Goal: Task Accomplishment & Management: Use online tool/utility

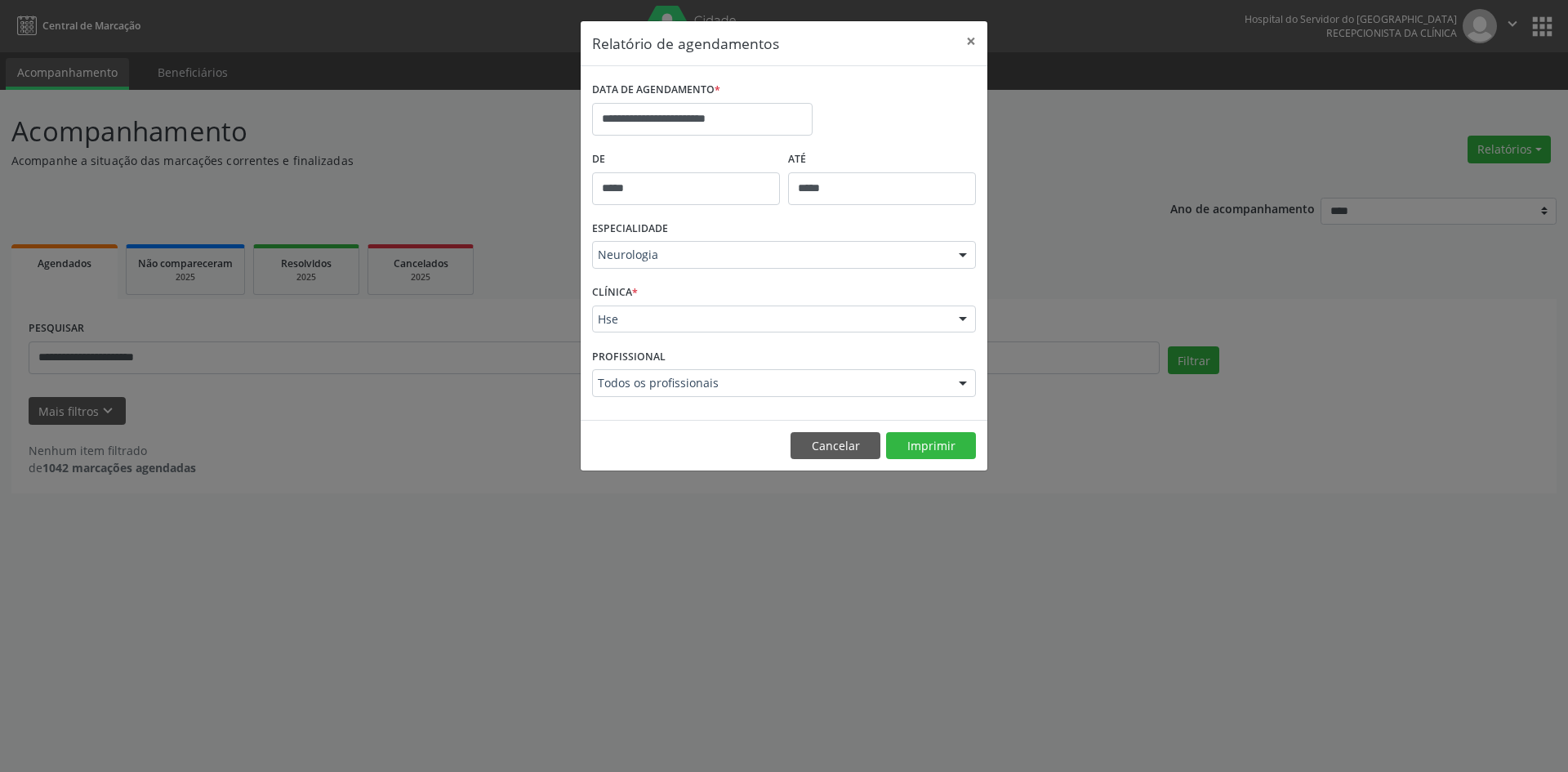
click at [958, 255] on div at bounding box center [963, 255] width 25 height 27
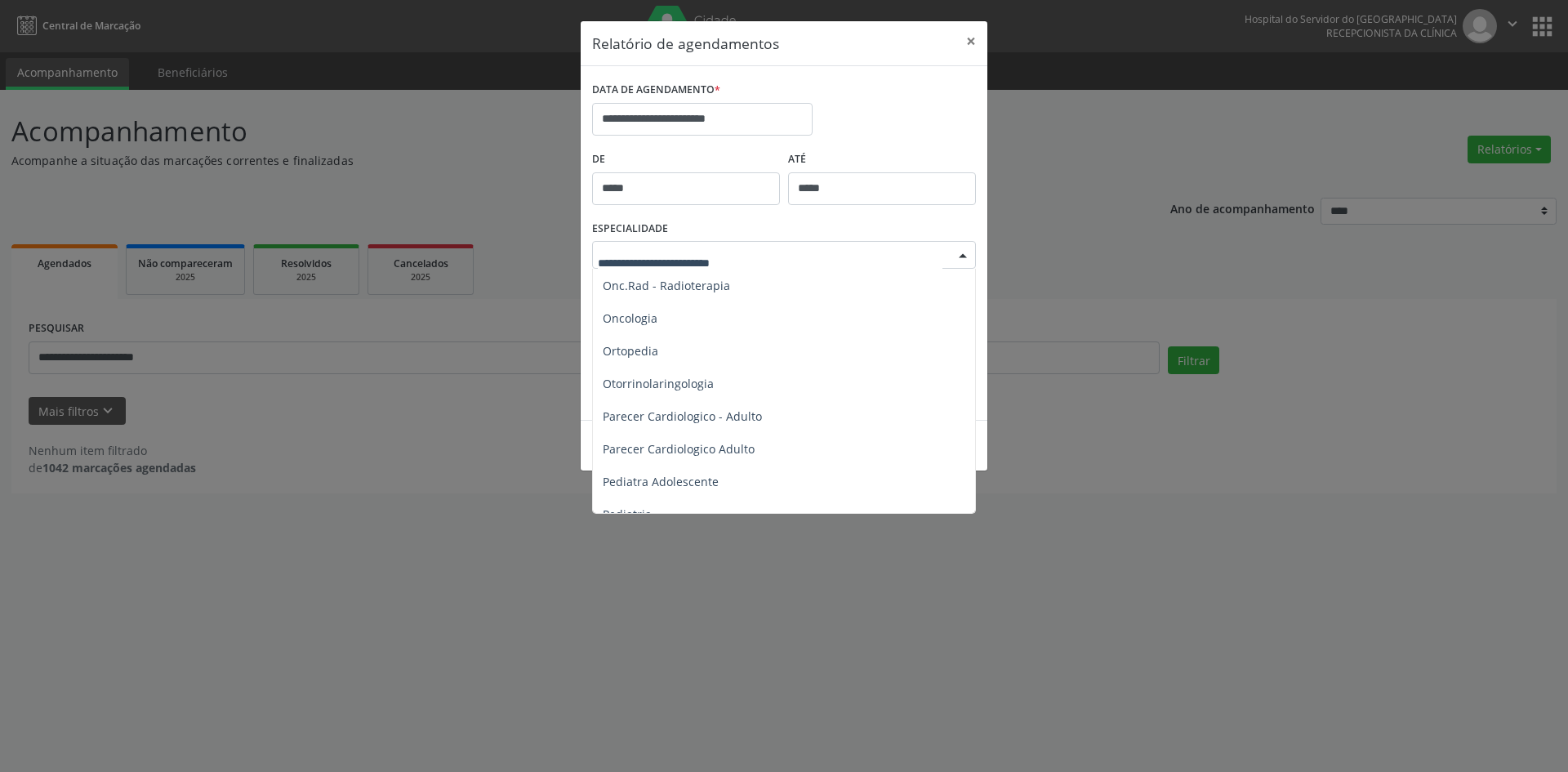
scroll to position [2287, 0]
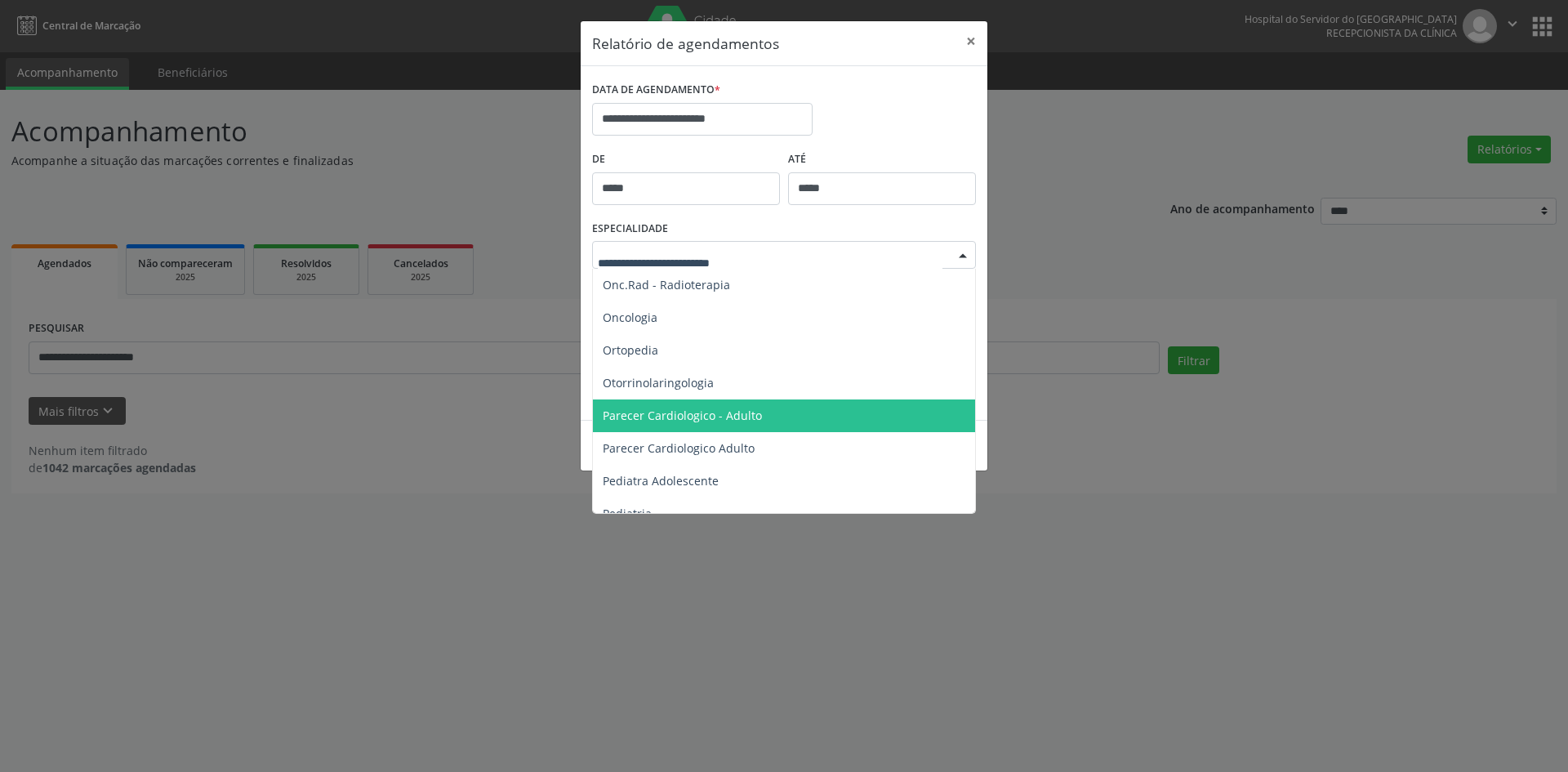
click at [727, 422] on span "Parecer Cardiologico - Adulto" at bounding box center [682, 415] width 160 height 15
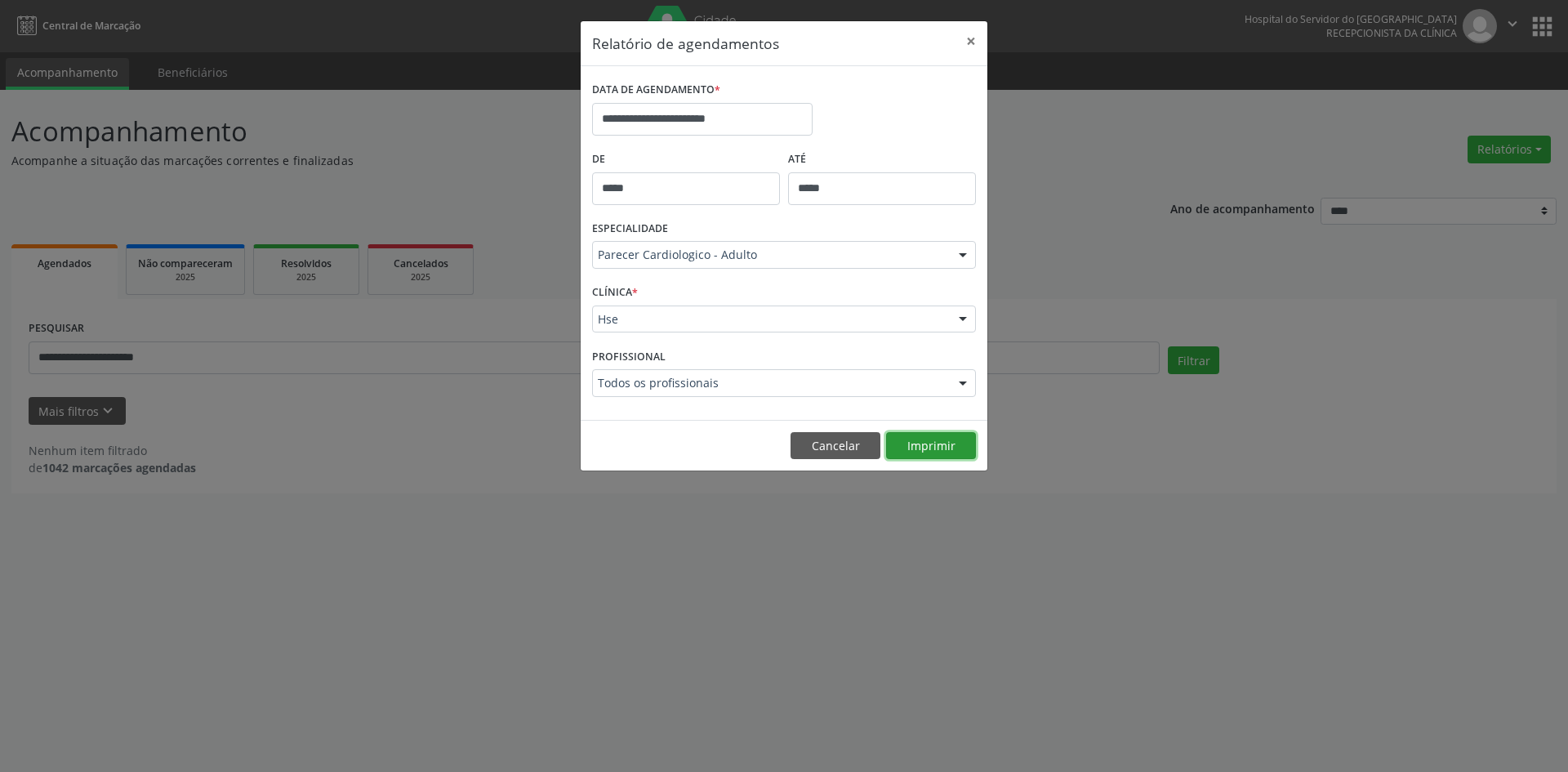
click at [933, 452] on button "Imprimir" at bounding box center [931, 446] width 90 height 27
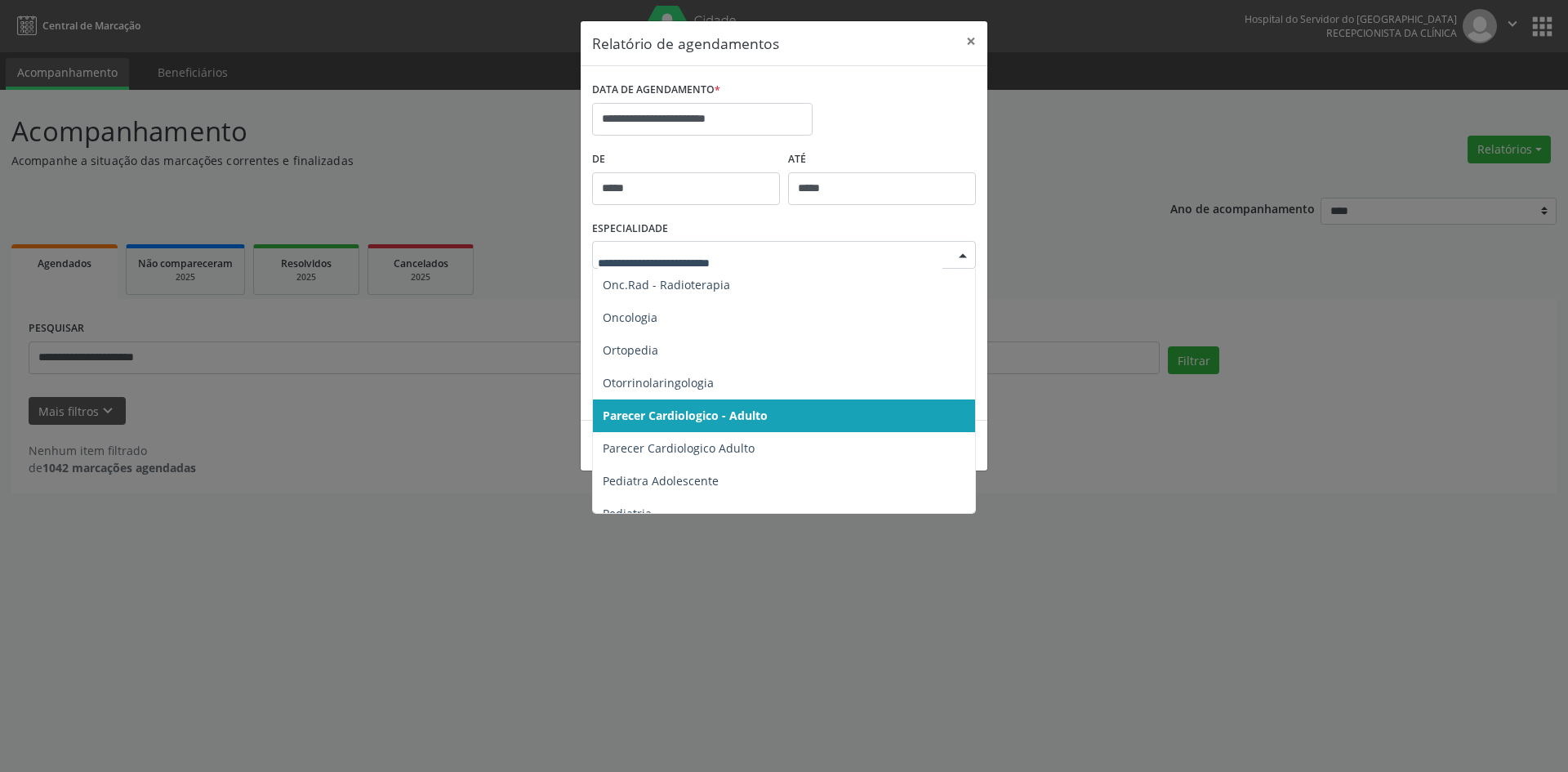
click at [955, 255] on div at bounding box center [963, 255] width 25 height 27
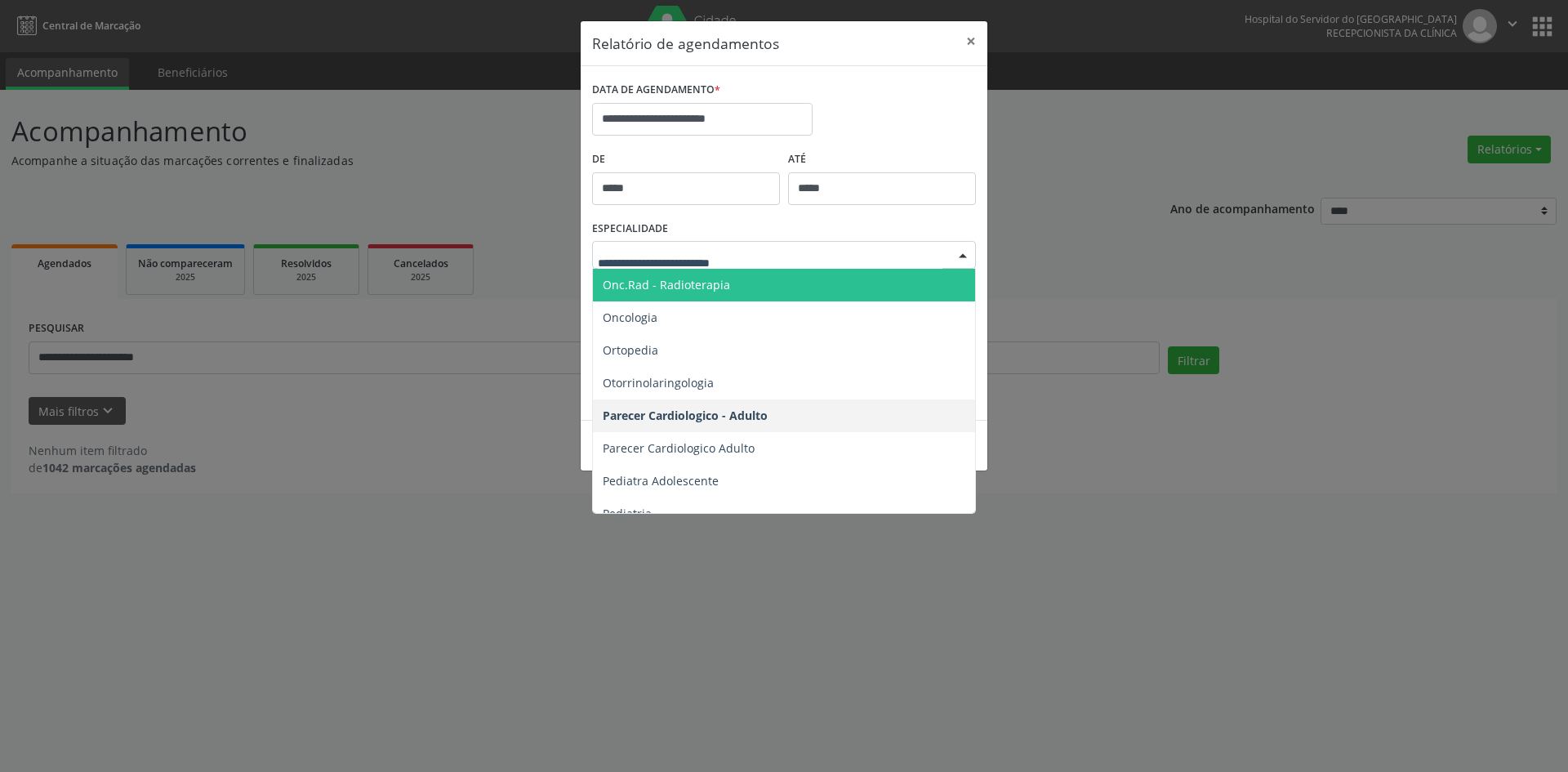
click at [642, 263] on input "text" at bounding box center [770, 263] width 345 height 33
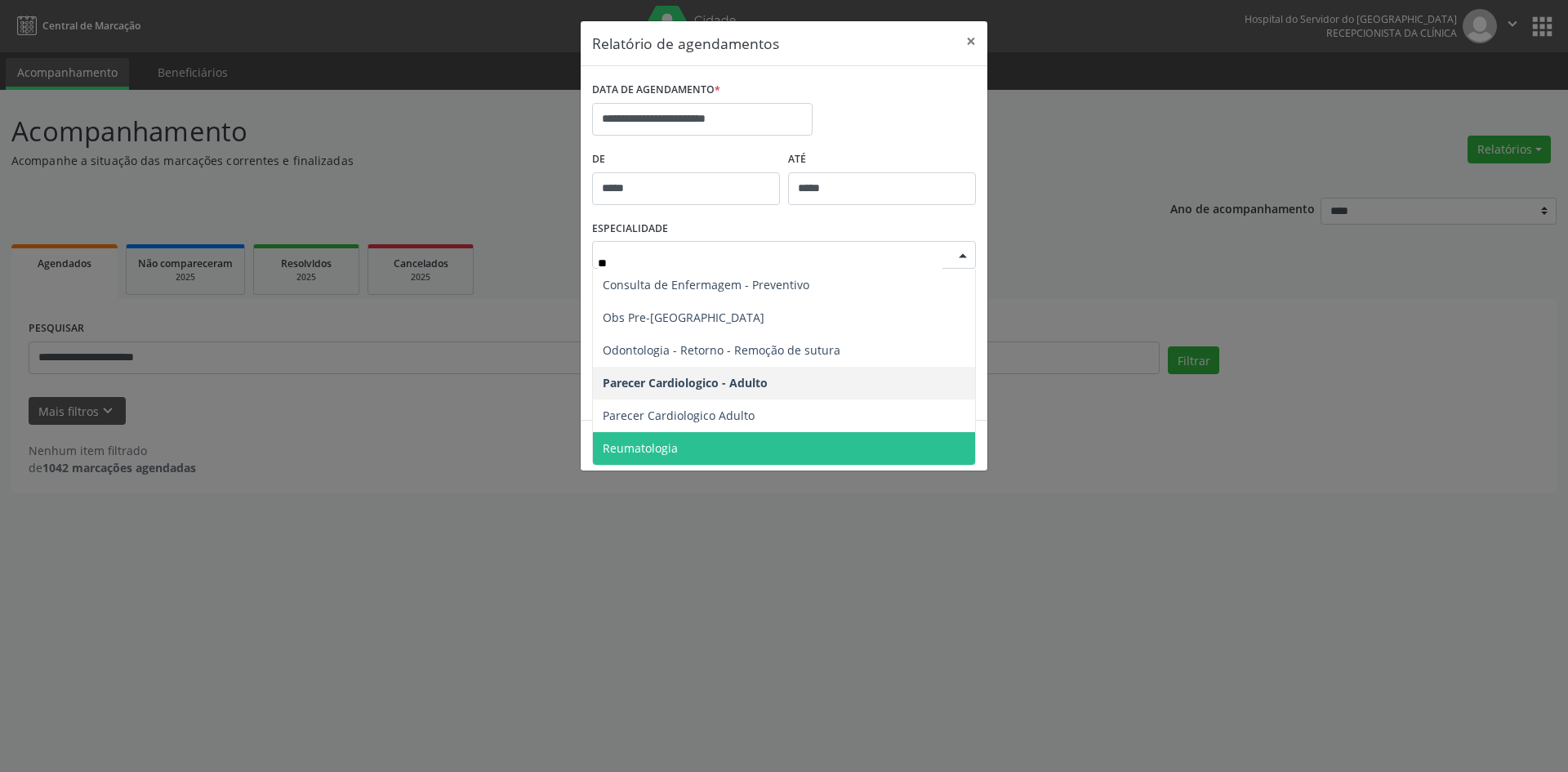
scroll to position [0, 0]
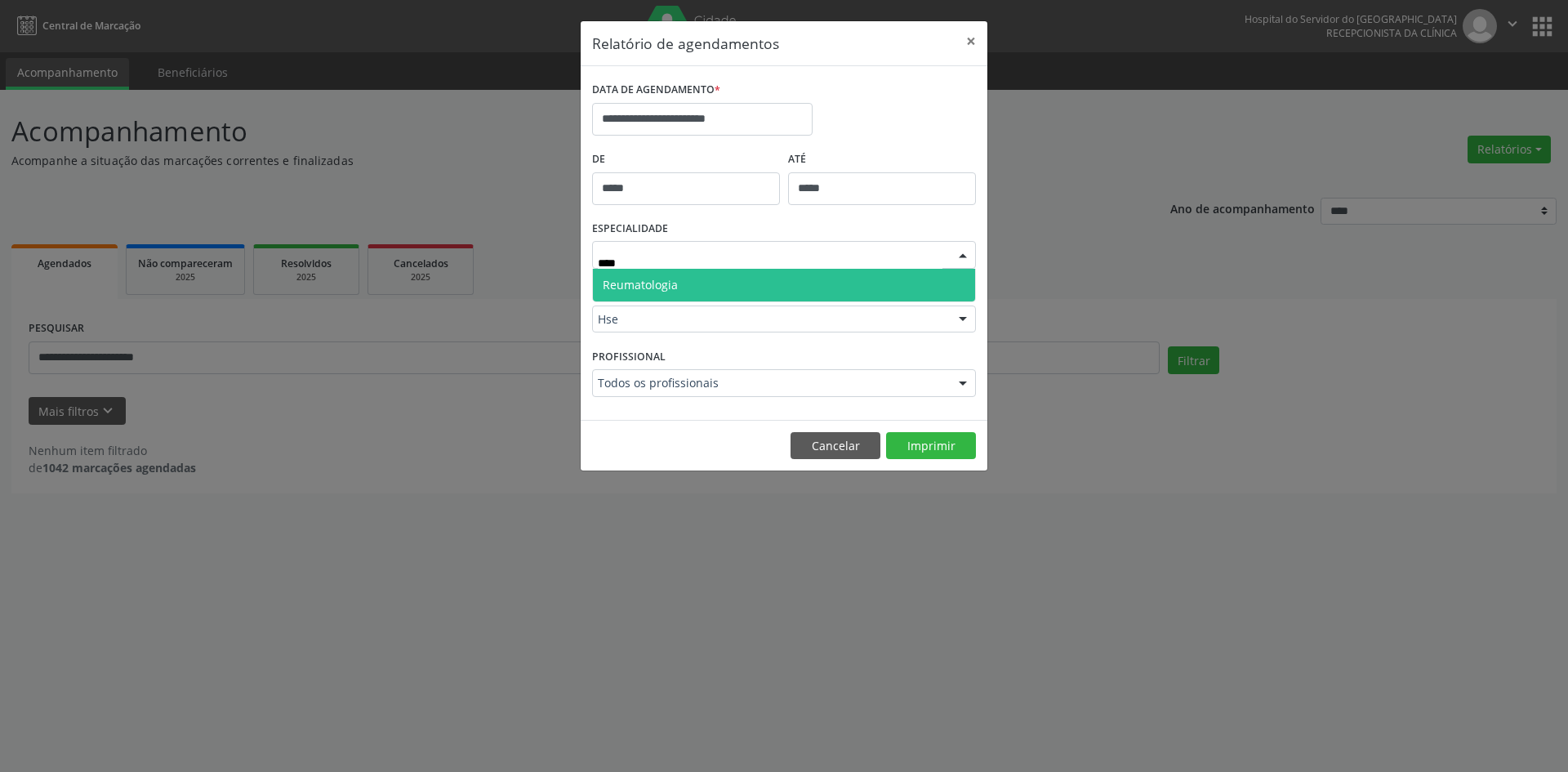
type input "*****"
click at [649, 287] on span "Reumatologia" at bounding box center [640, 284] width 75 height 15
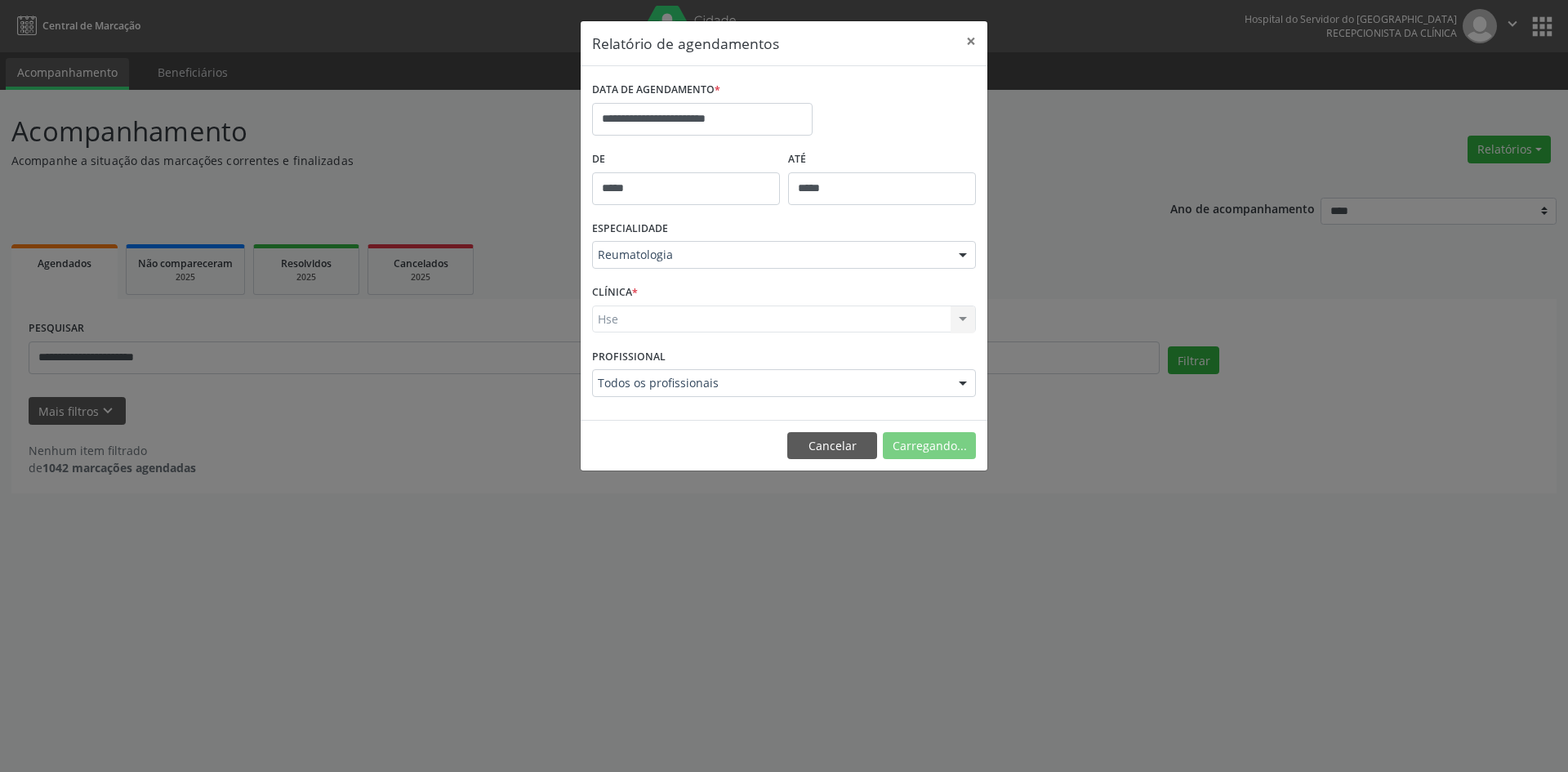
click at [608, 321] on div "Hse Hse Nenhum resultado encontrado para: " " Não há nenhuma opção para ser exi…" at bounding box center [784, 319] width 384 height 27
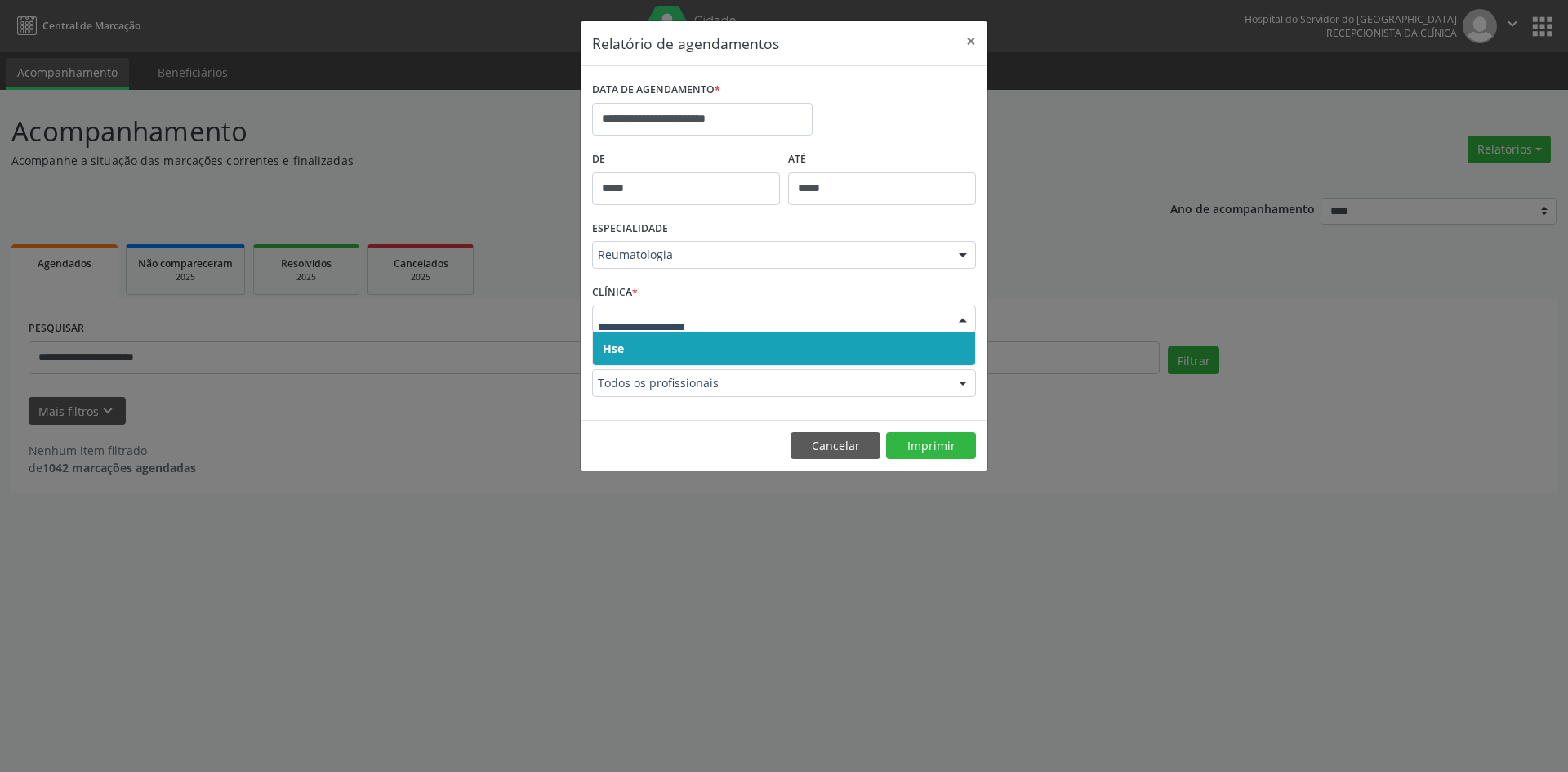
click at [629, 341] on span "Hse" at bounding box center [784, 349] width 382 height 33
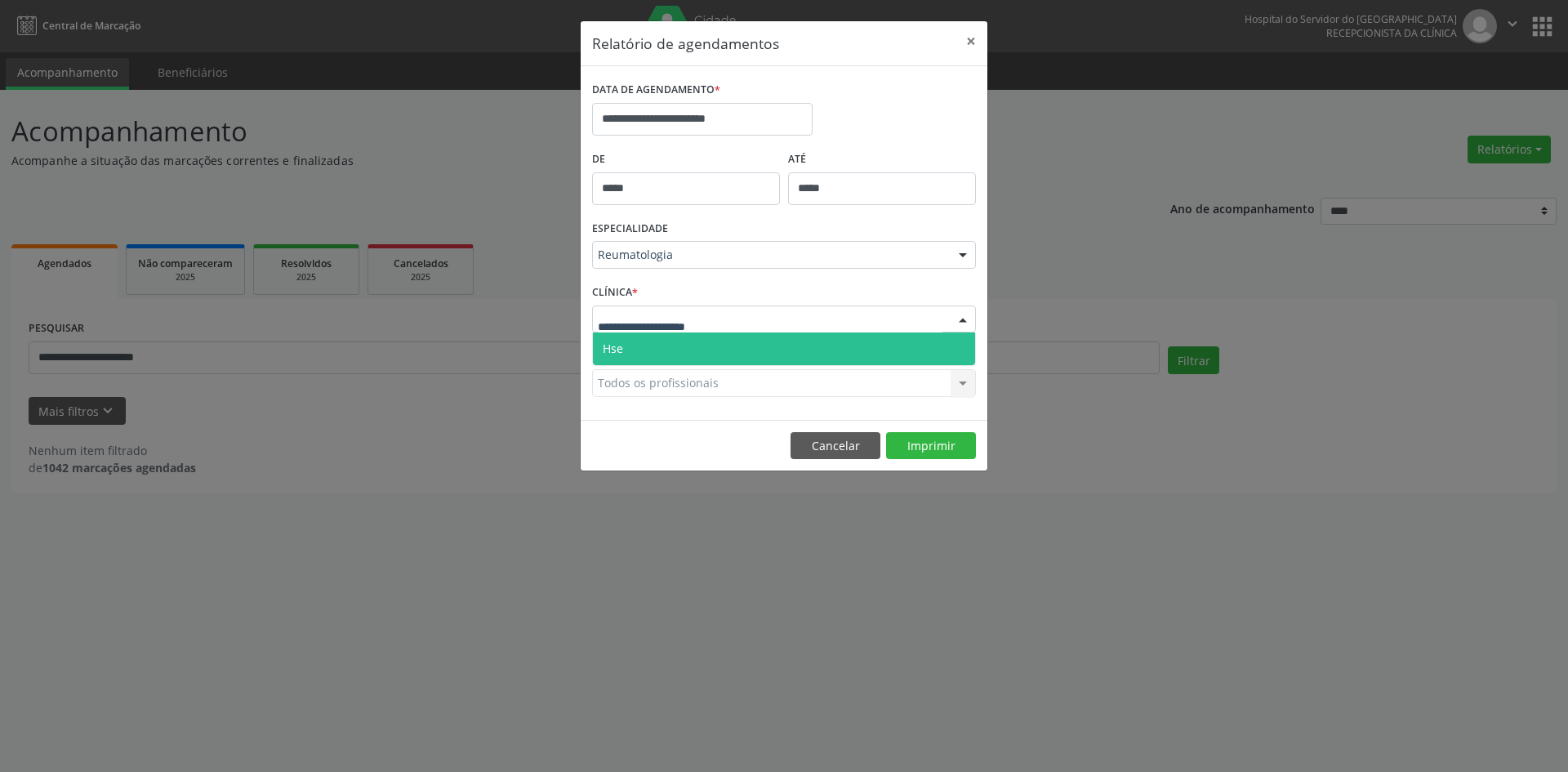
click at [626, 357] on span "Hse" at bounding box center [784, 349] width 382 height 33
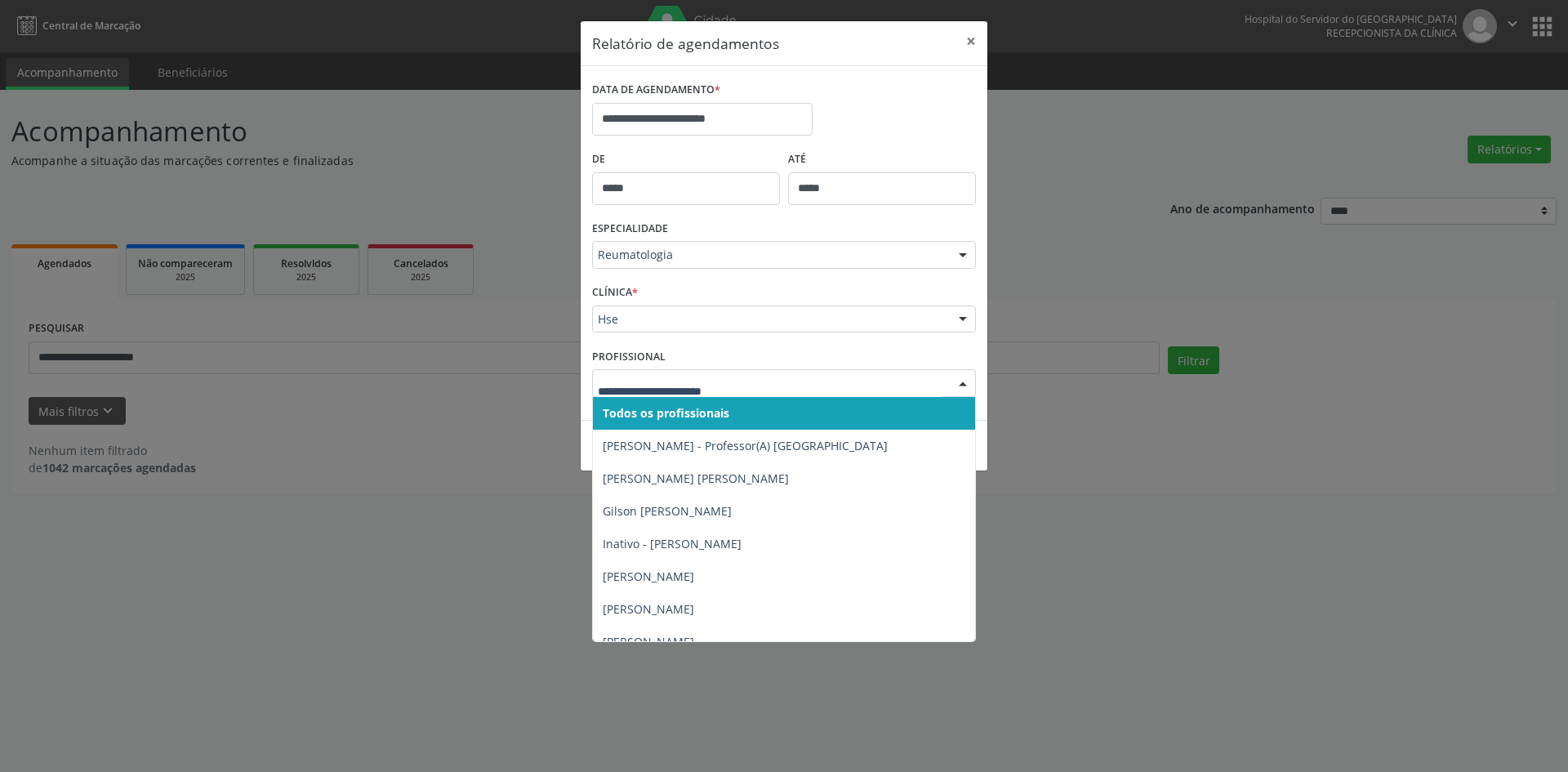
click at [618, 417] on span "Todos os profissionais" at bounding box center [665, 412] width 127 height 15
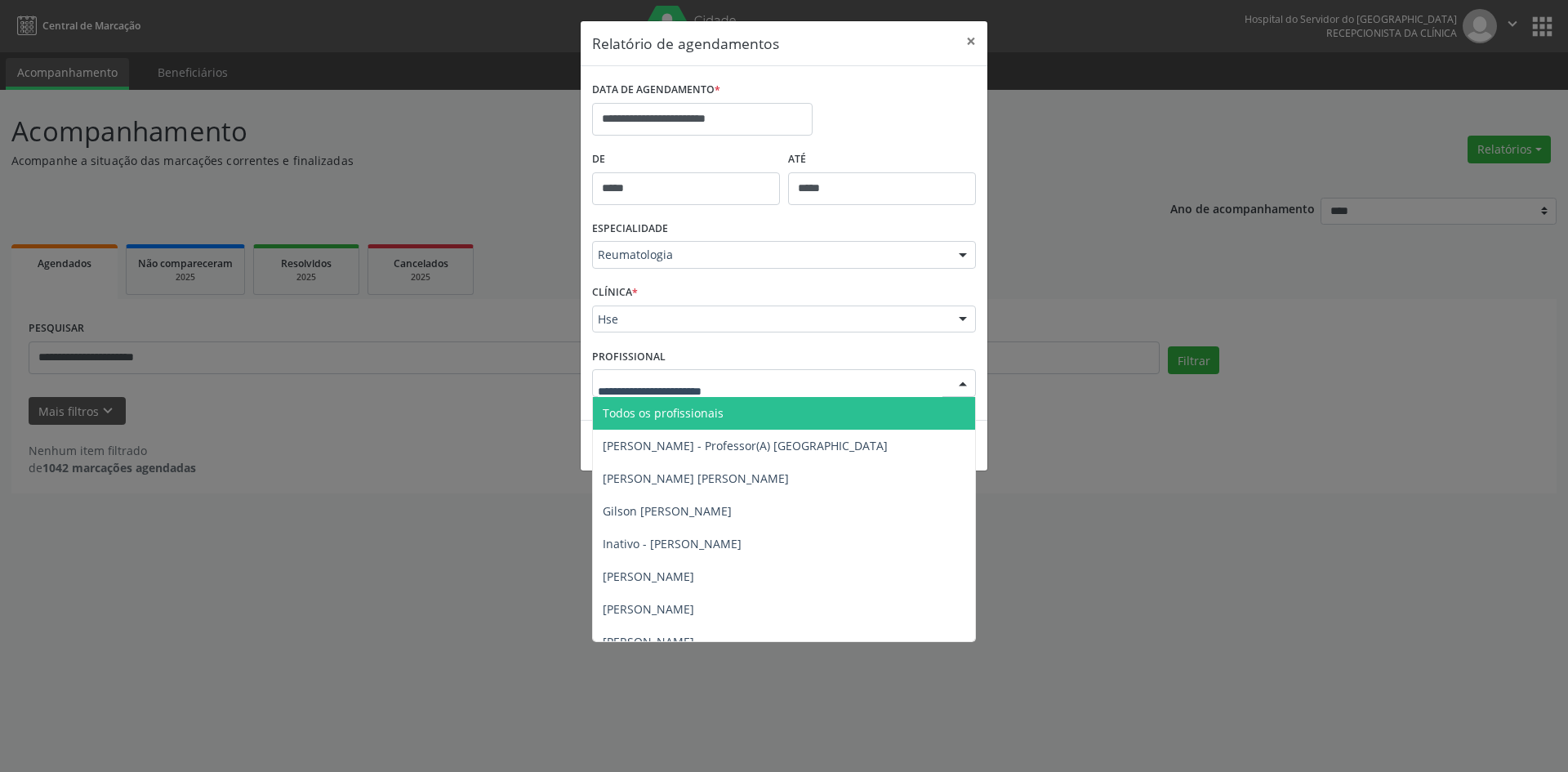
click at [635, 411] on span "Todos os profissionais" at bounding box center [663, 412] width 121 height 15
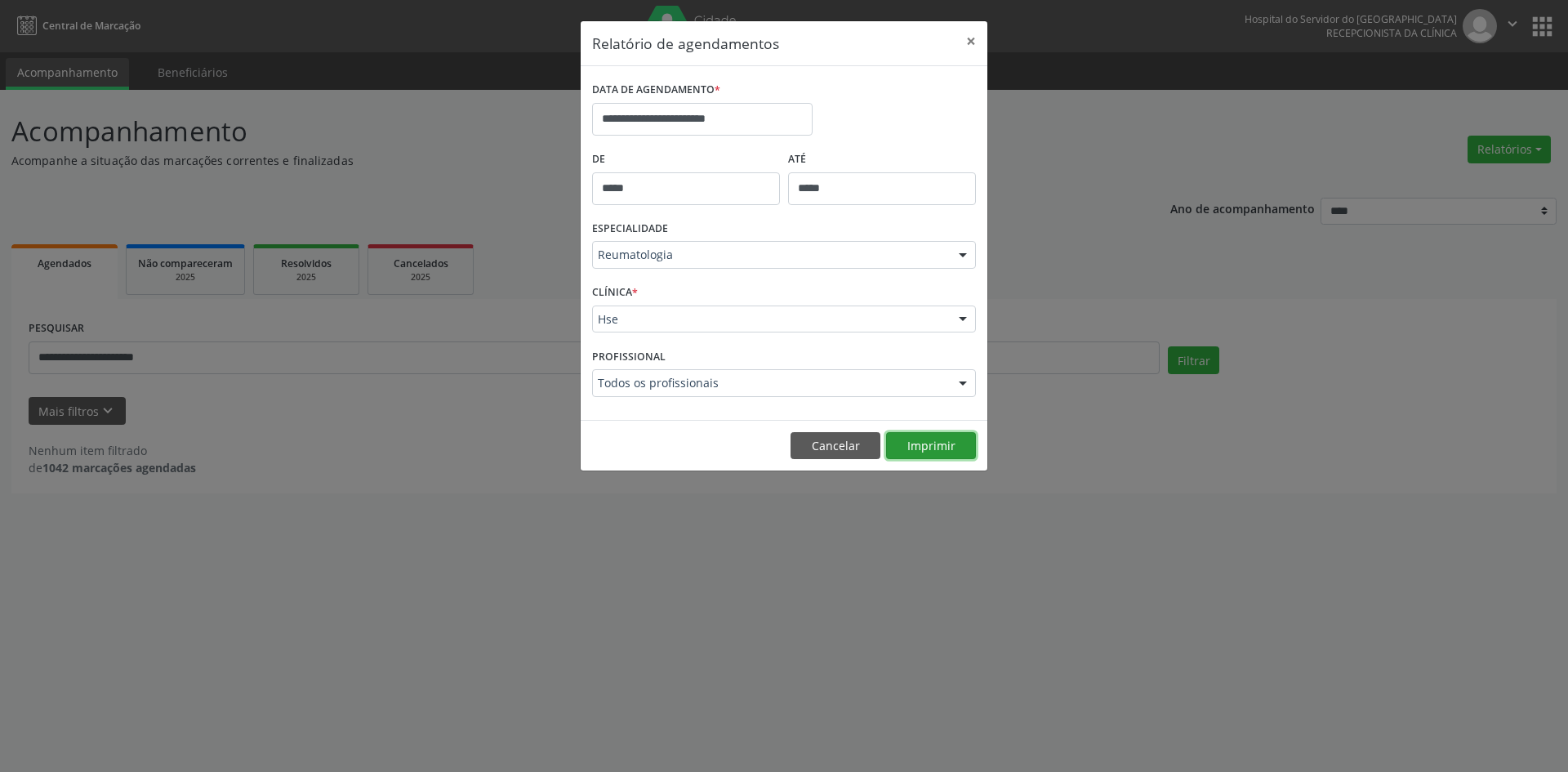
click at [954, 445] on button "Imprimir" at bounding box center [931, 446] width 90 height 27
